Goal: Task Accomplishment & Management: Use online tool/utility

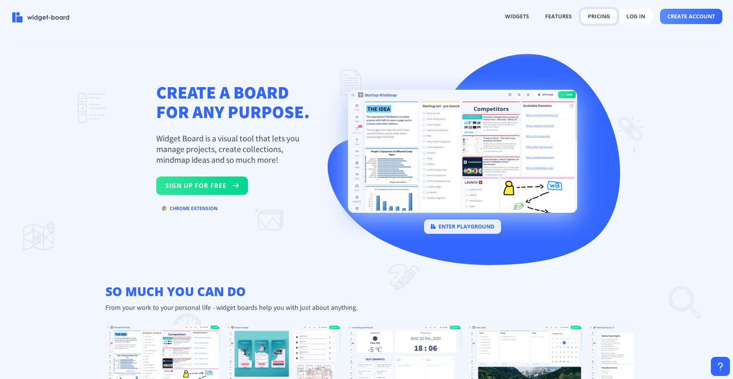
click at [606, 17] on button "pricing" at bounding box center [599, 16] width 36 height 15
click at [461, 151] on rect at bounding box center [462, 147] width 27 height 27
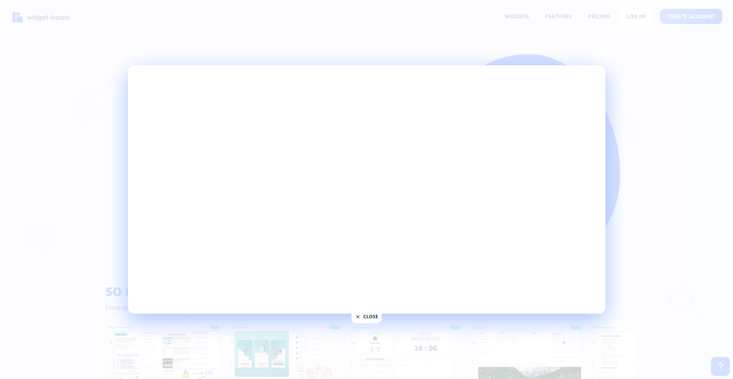
click at [654, 217] on div at bounding box center [366, 189] width 733 height 379
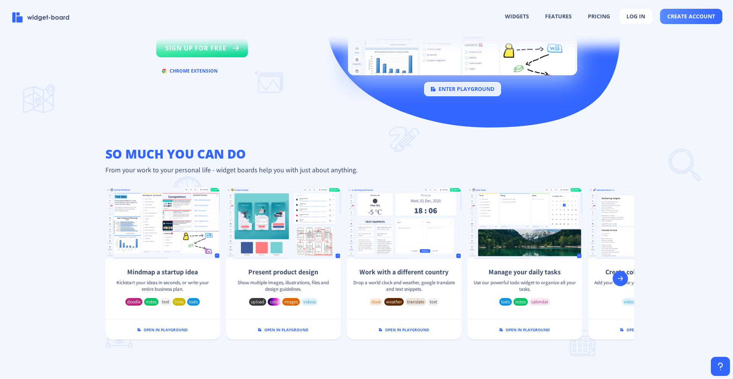
scroll to position [413, 0]
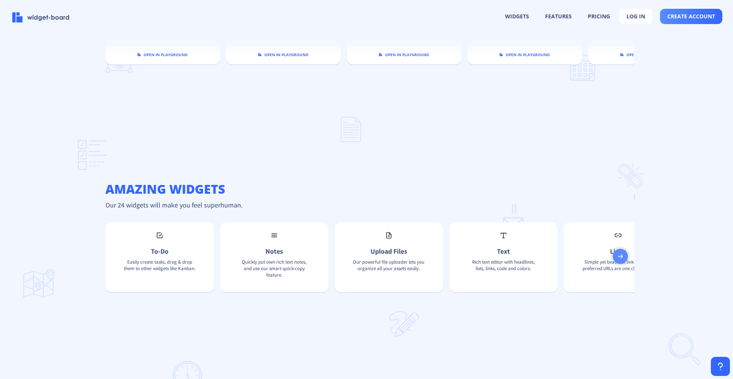
click at [619, 260] on rect at bounding box center [621, 257] width 8 height 8
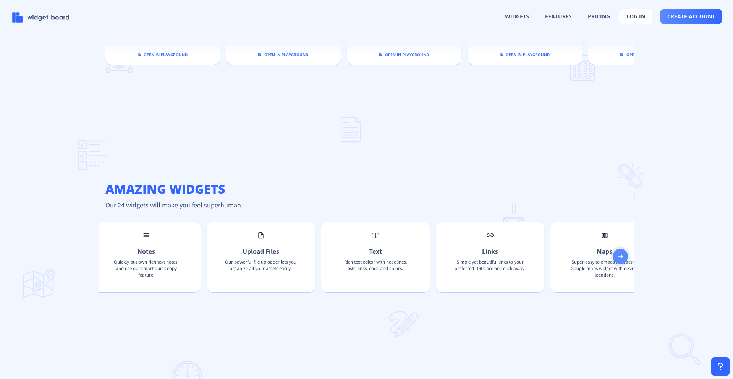
scroll to position [0, 244]
click at [619, 260] on rect at bounding box center [621, 257] width 8 height 8
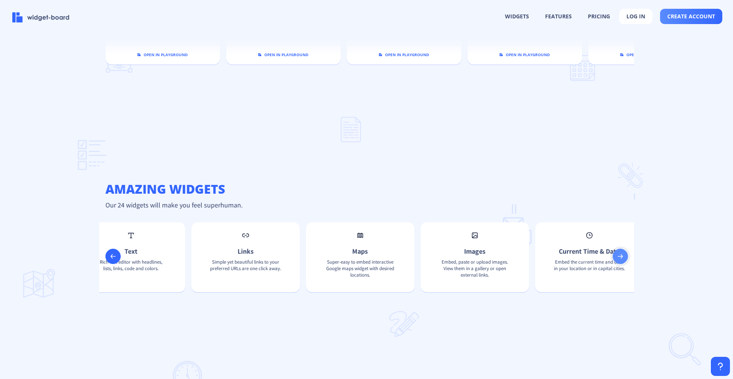
scroll to position [0, 489]
click at [619, 260] on rect at bounding box center [621, 257] width 8 height 8
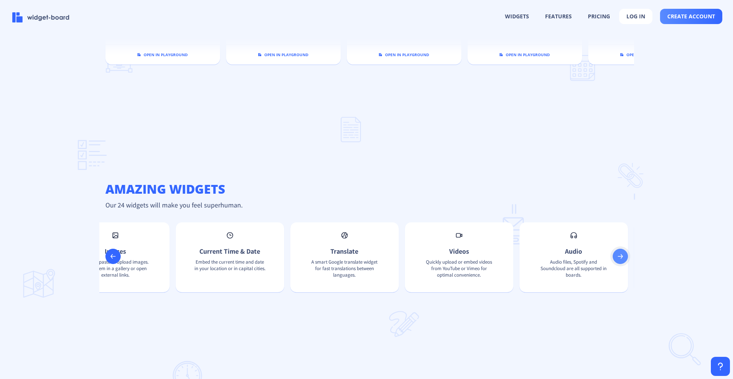
scroll to position [0, 733]
click at [619, 260] on rect at bounding box center [621, 257] width 8 height 8
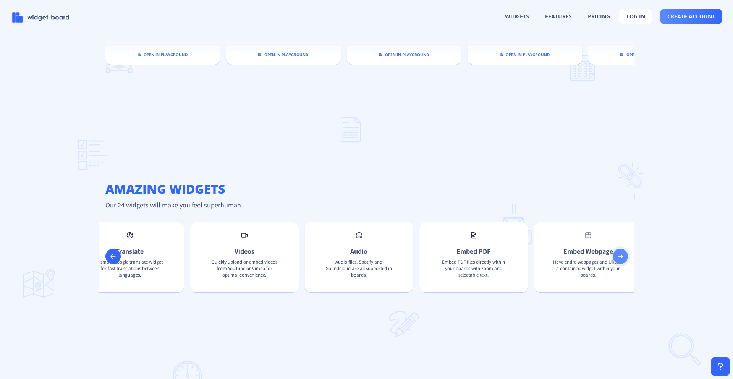
scroll to position [0, 978]
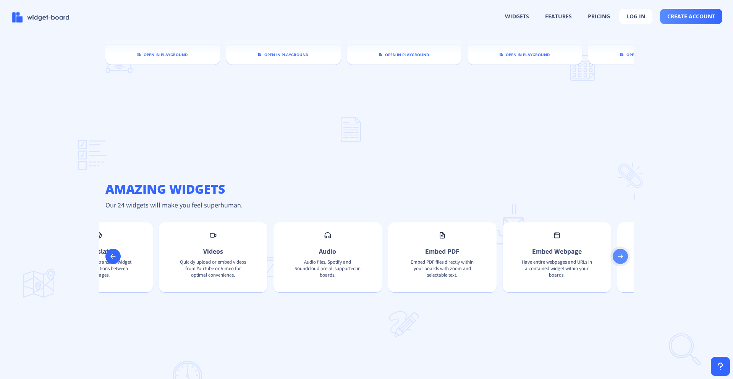
click at [619, 260] on rect at bounding box center [621, 257] width 8 height 8
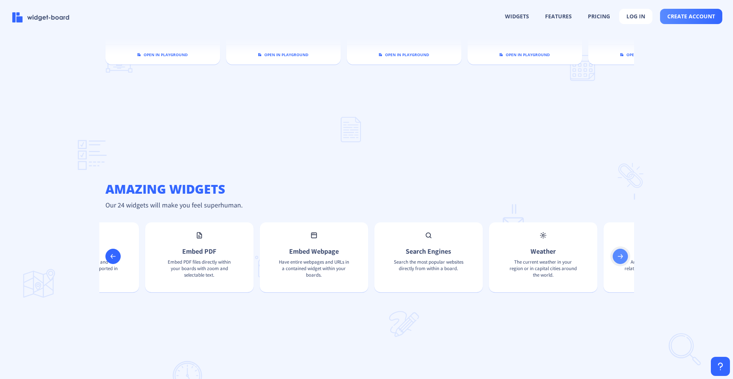
scroll to position [0, 1222]
click at [619, 260] on rect at bounding box center [621, 257] width 8 height 8
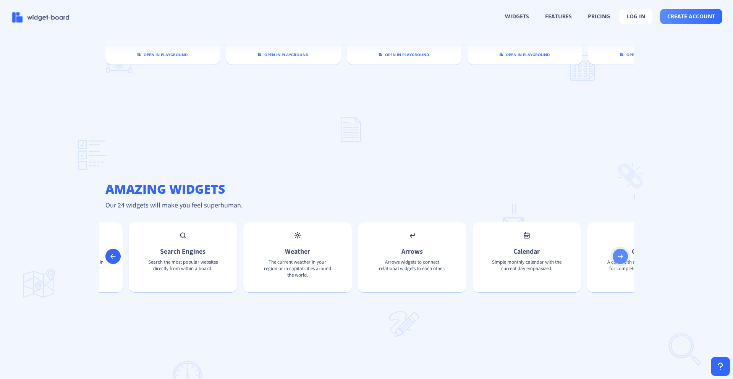
scroll to position [0, 1467]
click at [688, 13] on span "create account" at bounding box center [691, 16] width 48 height 6
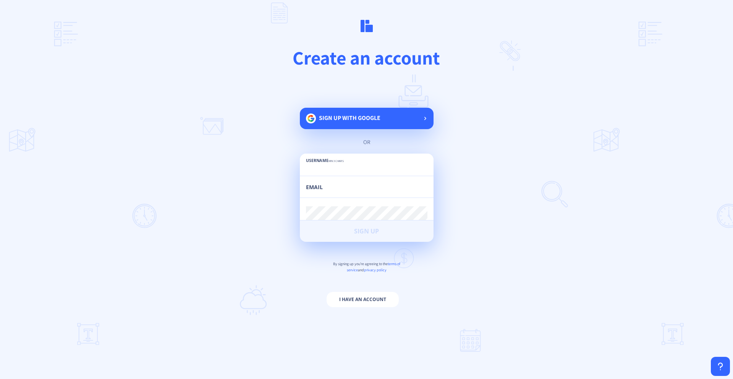
click at [361, 120] on span "Sign up with google" at bounding box center [350, 118] width 62 height 8
click at [374, 116] on span "Sign up with google" at bounding box center [350, 118] width 62 height 8
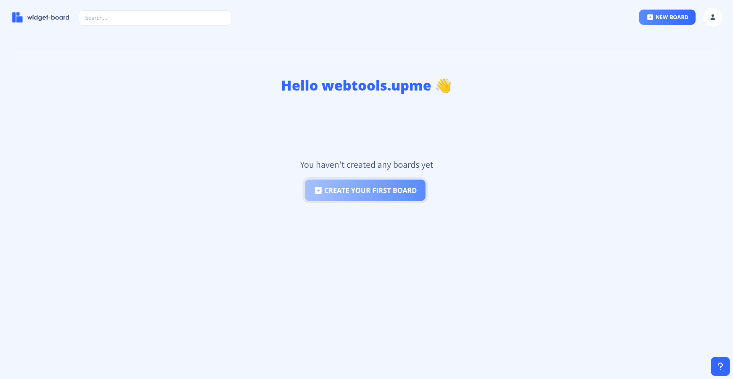
click at [391, 189] on button "create your first board" at bounding box center [365, 190] width 121 height 21
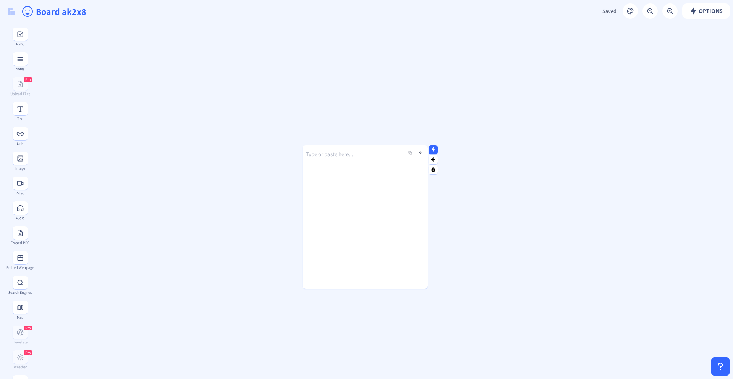
click at [345, 176] on div "Type or paste here..." at bounding box center [365, 211] width 125 height 144
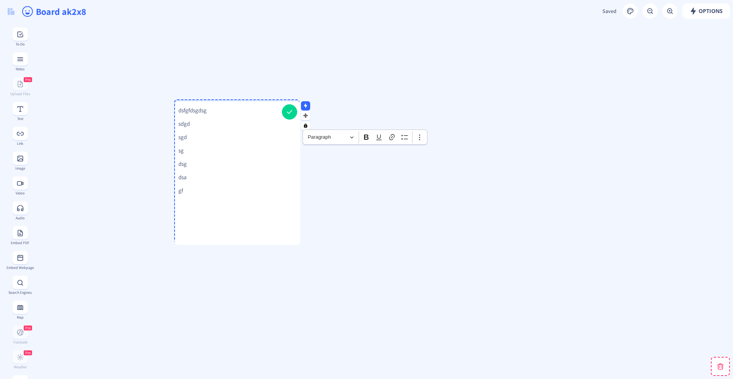
drag, startPoint x: 434, startPoint y: 159, endPoint x: 305, endPoint y: 113, distance: 137.1
click at [304, 113] on icon at bounding box center [306, 115] width 4 height 4
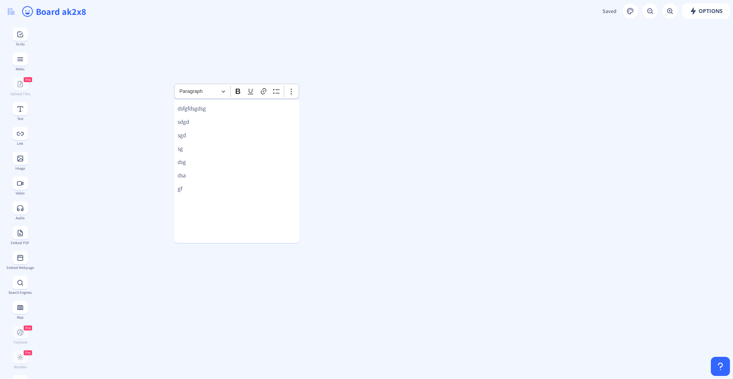
click at [17, 108] on rect at bounding box center [20, 109] width 8 height 8
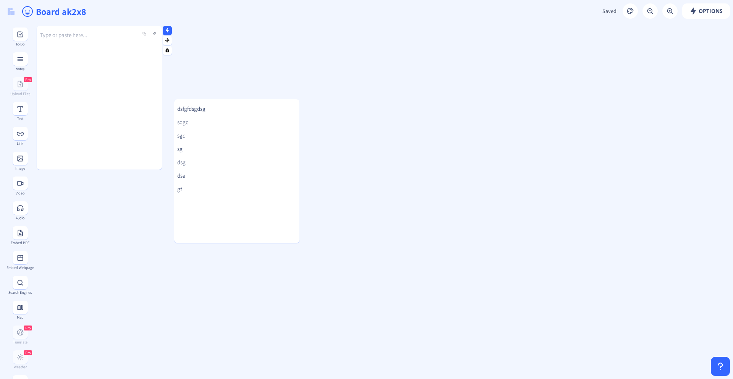
drag, startPoint x: 81, startPoint y: 87, endPoint x: 79, endPoint y: 67, distance: 20.3
click at [97, 117] on div "Type or paste here..." at bounding box center [99, 92] width 125 height 144
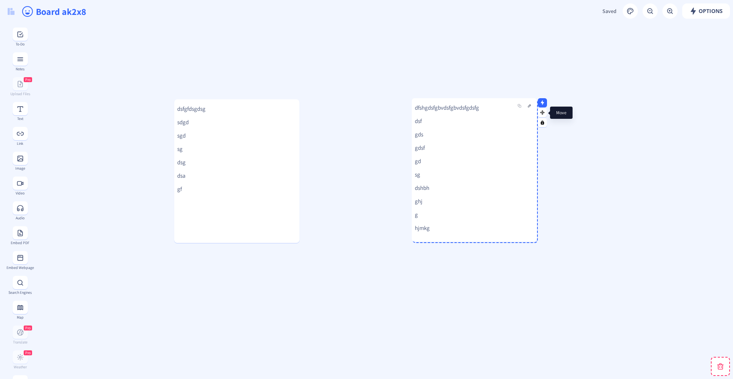
drag, startPoint x: 168, startPoint y: 41, endPoint x: 544, endPoint y: 112, distance: 382.1
click at [544, 113] on rect at bounding box center [542, 112] width 5 height 5
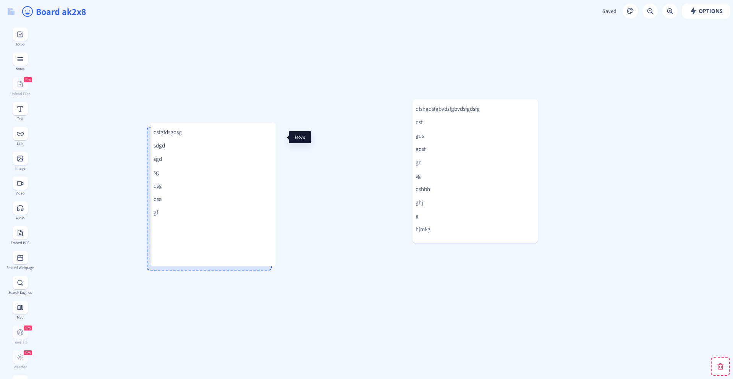
drag, startPoint x: 306, startPoint y: 113, endPoint x: 283, endPoint y: 136, distance: 33.0
click at [283, 136] on icon at bounding box center [281, 137] width 4 height 4
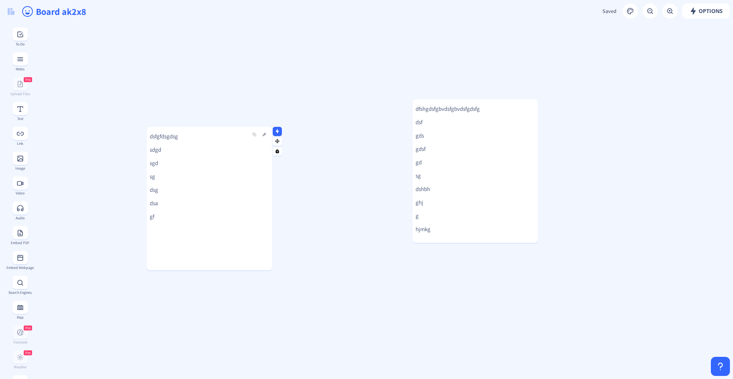
click at [225, 127] on div at bounding box center [209, 129] width 125 height 4
click at [206, 133] on p "dsfgfdsgdsg" at bounding box center [209, 137] width 119 height 8
click at [205, 133] on p "dsfgfdsgdsg" at bounding box center [209, 137] width 119 height 8
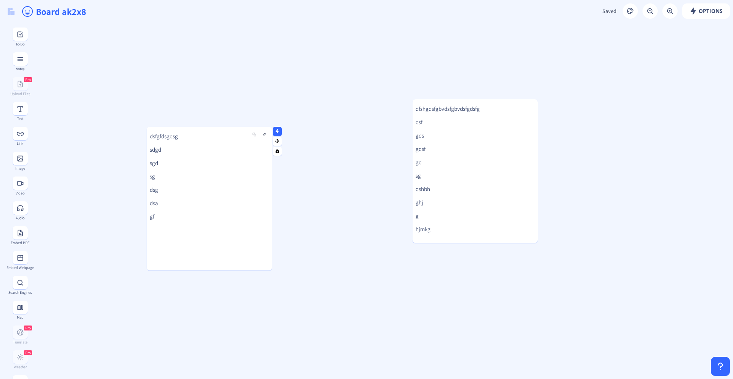
click at [205, 130] on div at bounding box center [209, 129] width 125 height 4
click at [279, 132] on rect at bounding box center [277, 131] width 5 height 5
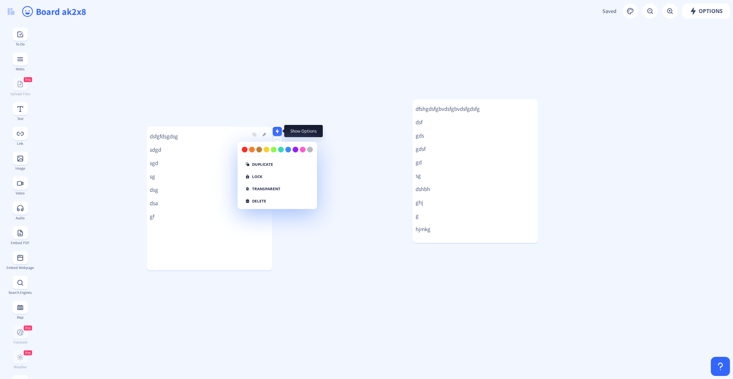
click at [279, 132] on rect at bounding box center [277, 131] width 5 height 5
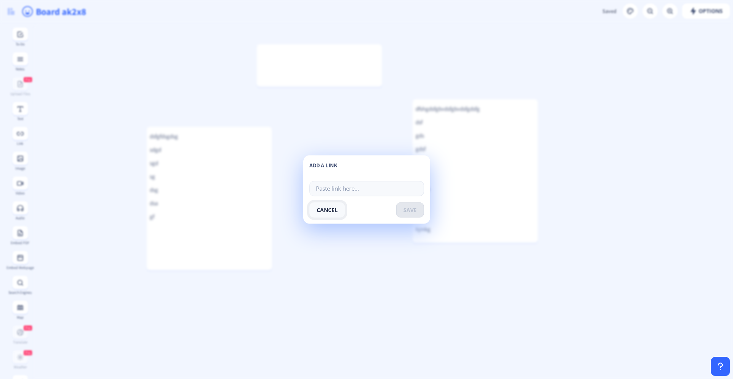
click at [329, 210] on button "cancel" at bounding box center [327, 209] width 36 height 15
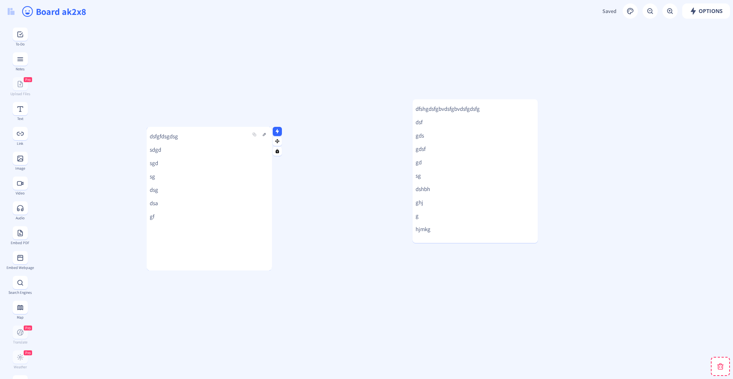
click at [213, 154] on div "dsfgfdsgdsg sdgd sgd sg dsg dsa gf" at bounding box center [209, 199] width 125 height 144
drag, startPoint x: 211, startPoint y: 158, endPoint x: 304, endPoint y: 143, distance: 94.0
click at [202, 139] on p "dsfgfdsgdsg" at bounding box center [209, 137] width 119 height 8
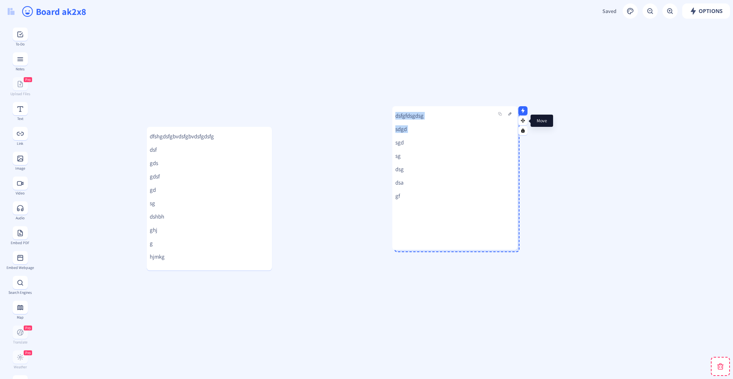
drag, startPoint x: 278, startPoint y: 142, endPoint x: 533, endPoint y: 122, distance: 255.5
click at [525, 122] on icon at bounding box center [523, 120] width 4 height 4
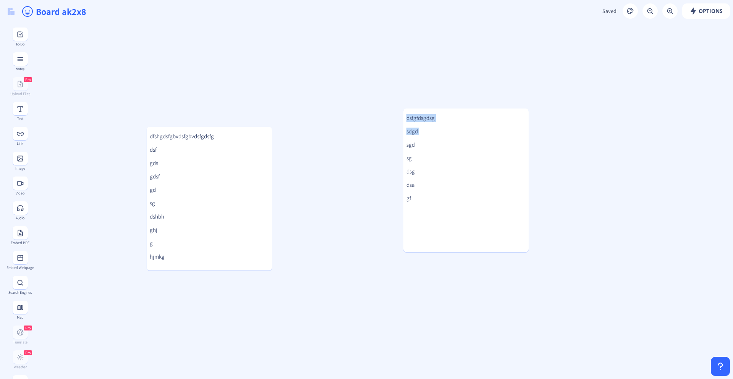
drag, startPoint x: 228, startPoint y: 160, endPoint x: 227, endPoint y: 153, distance: 6.9
click at [228, 159] on p "gds" at bounding box center [209, 163] width 119 height 8
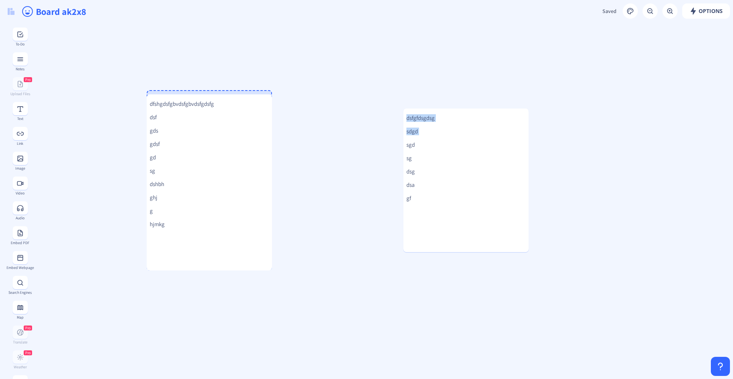
drag, startPoint x: 224, startPoint y: 127, endPoint x: 240, endPoint y: 95, distance: 36.2
click at [240, 95] on div at bounding box center [209, 96] width 125 height 4
click at [219, 172] on div "dfshgdsfgbvdsfgbvdsfgdsfg dsf gds gdsf gd sg dshbh ghj g hjmkg" at bounding box center [209, 180] width 125 height 180
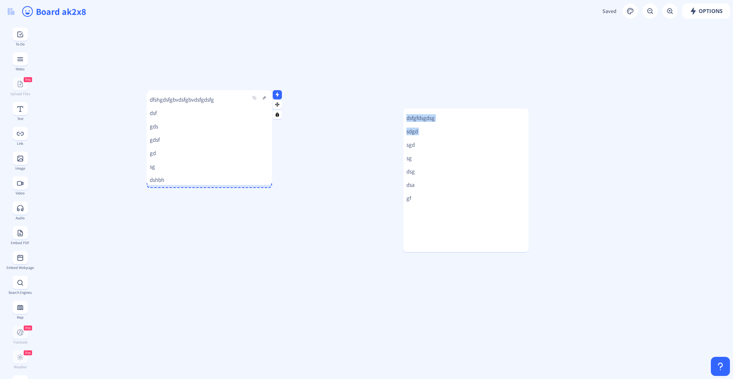
drag, startPoint x: 210, startPoint y: 270, endPoint x: 210, endPoint y: 184, distance: 85.6
click at [210, 184] on div at bounding box center [209, 184] width 125 height 2
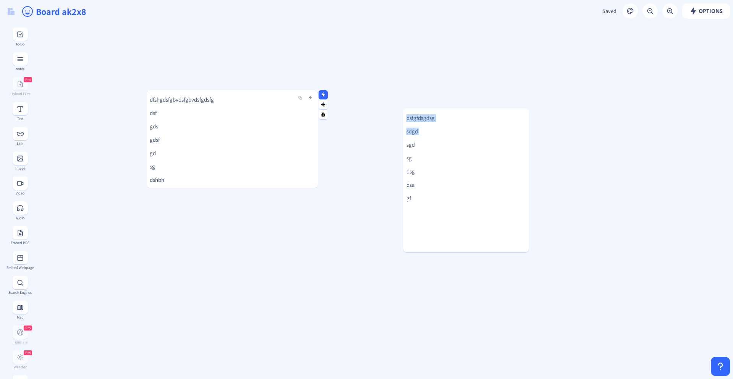
drag, startPoint x: 271, startPoint y: 141, endPoint x: 317, endPoint y: 141, distance: 45.8
click at [317, 141] on div at bounding box center [316, 139] width 4 height 98
click at [310, 98] on button at bounding box center [310, 97] width 9 height 9
click at [311, 82] on icon "Editor toolbar" at bounding box center [310, 82] width 8 height 8
click at [286, 96] on button "Insert table Insert table" at bounding box center [279, 95] width 17 height 11
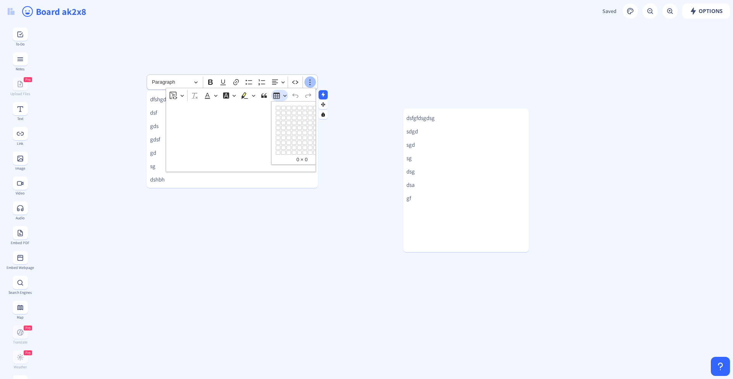
click at [286, 96] on button "Insert table Insert table" at bounding box center [279, 95] width 17 height 11
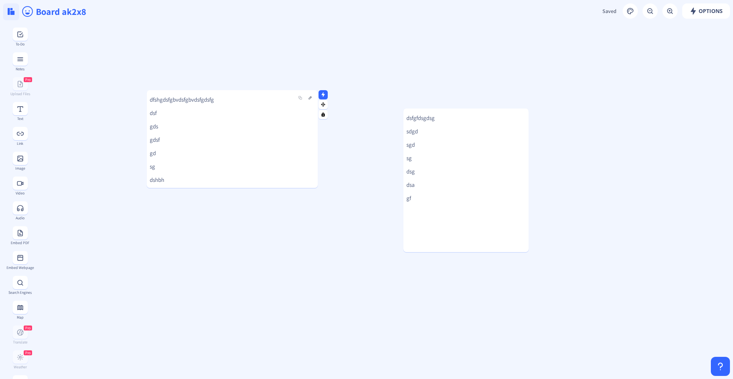
click at [12, 11] on img at bounding box center [11, 11] width 7 height 7
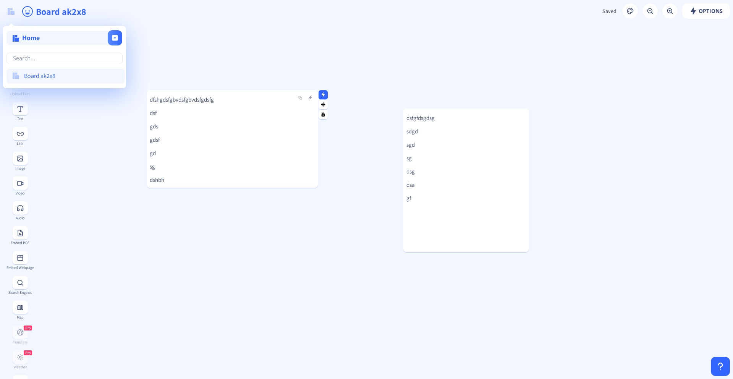
click at [29, 40] on span "Home" at bounding box center [31, 37] width 18 height 9
